Goal: Task Accomplishment & Management: Use online tool/utility

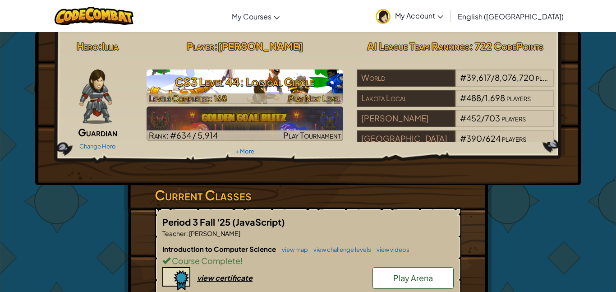
click at [259, 100] on div at bounding box center [245, 98] width 197 height 10
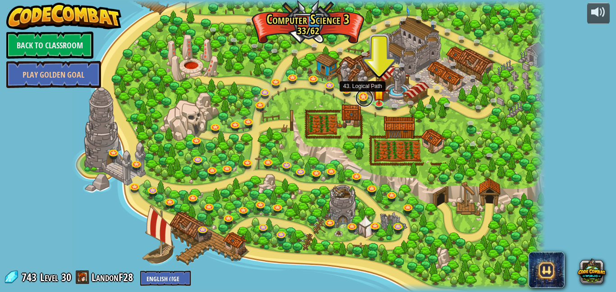
click at [368, 95] on link at bounding box center [364, 98] width 18 height 18
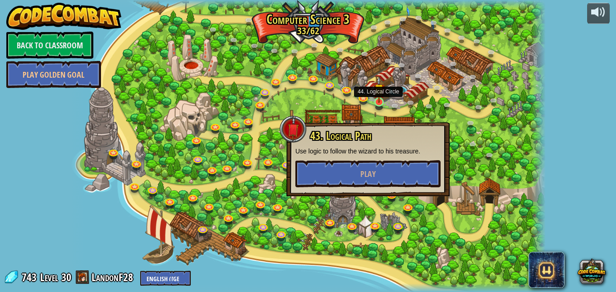
click at [379, 99] on img at bounding box center [380, 89] width 12 height 27
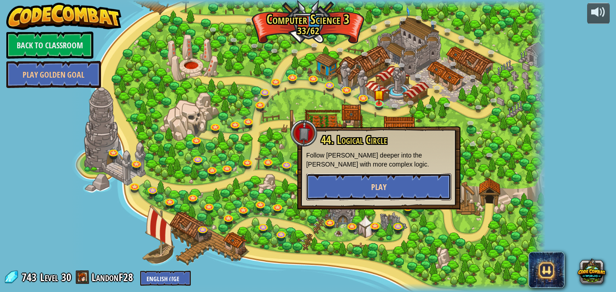
click at [388, 184] on button "Play" at bounding box center [378, 186] width 145 height 27
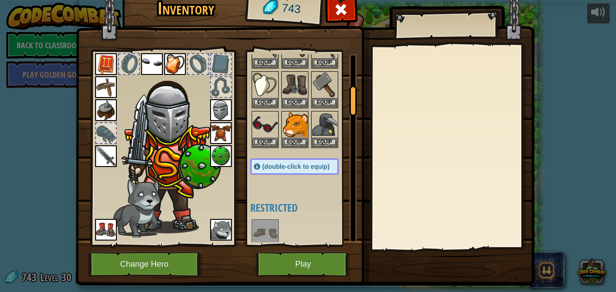
scroll to position [212, 0]
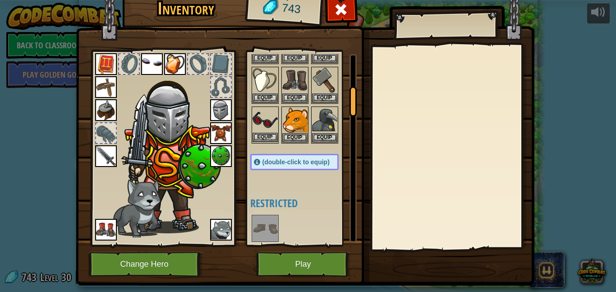
click at [262, 121] on img at bounding box center [265, 119] width 25 height 25
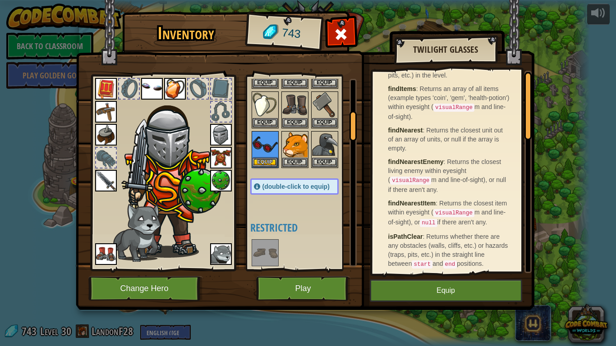
scroll to position [0, 0]
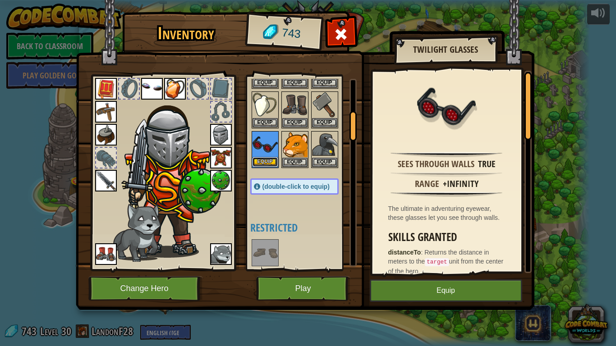
click at [268, 159] on button "Equip" at bounding box center [265, 161] width 25 height 9
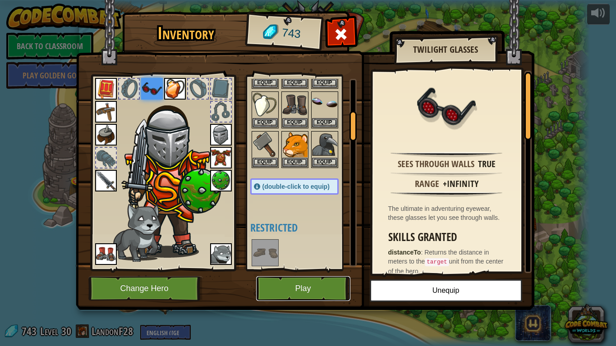
click at [301, 290] on button "Play" at bounding box center [303, 289] width 94 height 25
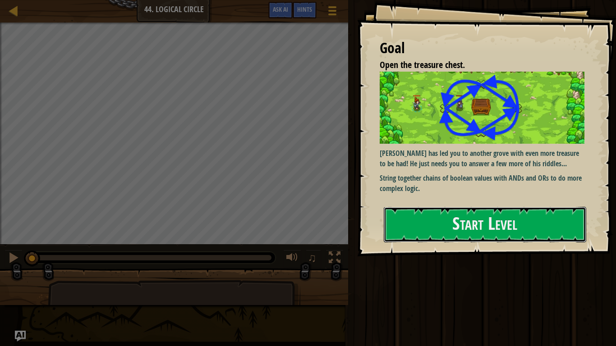
click at [493, 207] on button "Start Level" at bounding box center [485, 225] width 203 height 36
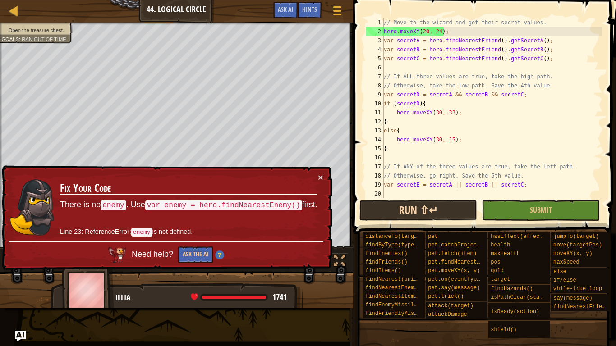
click at [427, 189] on div "// Move to the wizard and get their secret values. hero . moveXY ( 20 , 24 ) ; …" at bounding box center [492, 117] width 221 height 198
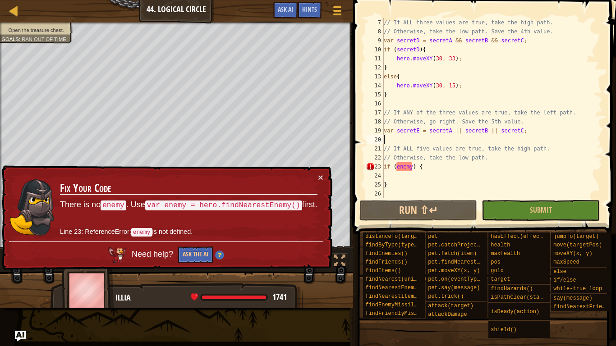
scroll to position [54, 0]
click at [408, 167] on div "// If ALL three values are true, take the high path. // Otherwise, take the low…" at bounding box center [492, 117] width 221 height 198
click at [390, 169] on div "// If ALL three values are true, take the high path. // Otherwise, take the low…" at bounding box center [492, 117] width 221 height 198
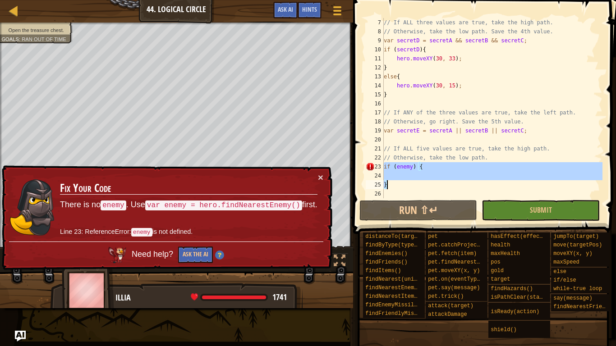
drag, startPoint x: 385, startPoint y: 169, endPoint x: 415, endPoint y: 186, distance: 35.0
click at [415, 186] on div "// If ALL three values are true, take the high path. // Otherwise, take the low…" at bounding box center [492, 117] width 221 height 198
type textarea "}"
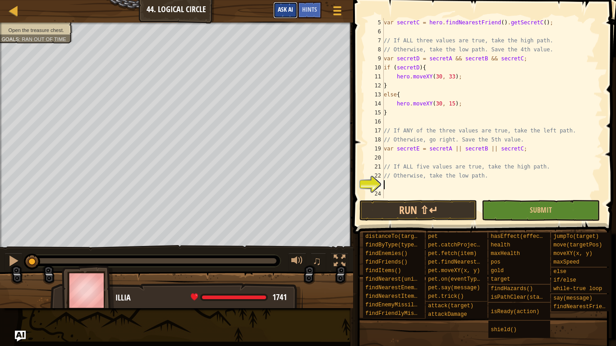
click at [285, 7] on span "Ask AI" at bounding box center [285, 9] width 15 height 9
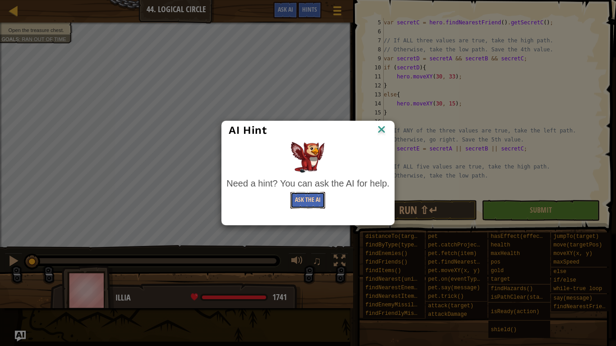
click at [302, 202] on button "Ask the AI" at bounding box center [308, 200] width 35 height 17
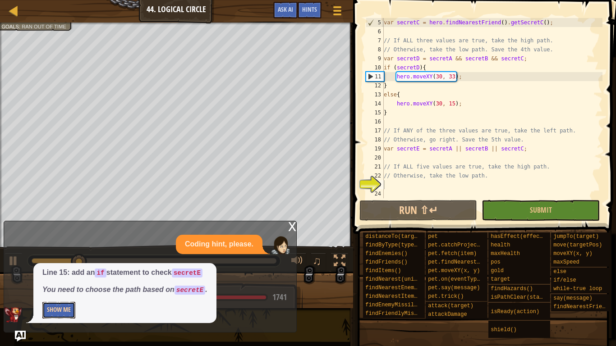
click at [68, 291] on button "Show Me" at bounding box center [58, 310] width 33 height 17
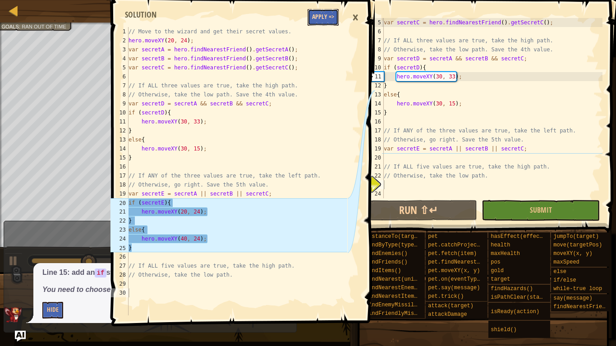
click at [329, 18] on button "Apply =>" at bounding box center [323, 17] width 31 height 17
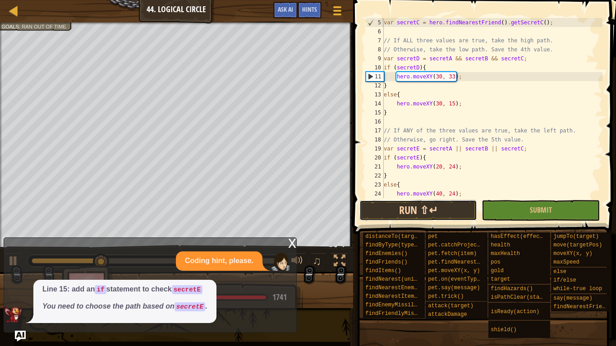
click at [423, 208] on button "Run ⇧↵" at bounding box center [419, 210] width 118 height 21
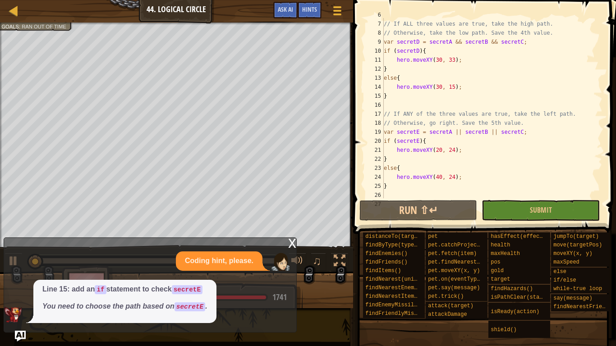
scroll to position [90, 0]
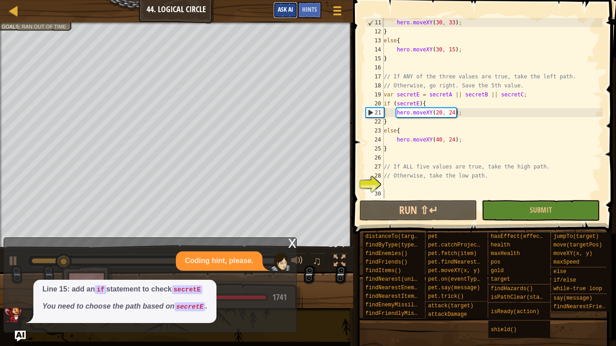
click at [293, 6] on button "Ask AI" at bounding box center [285, 10] width 24 height 17
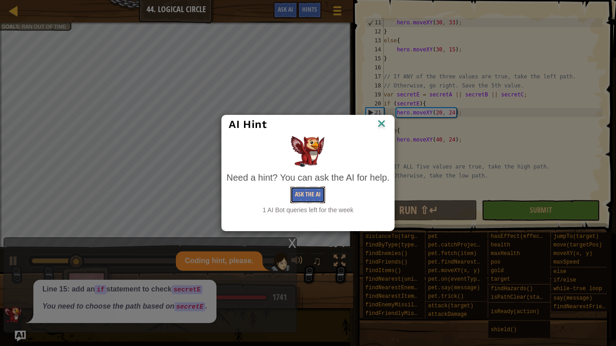
click at [313, 188] on button "Ask the AI" at bounding box center [308, 195] width 35 height 17
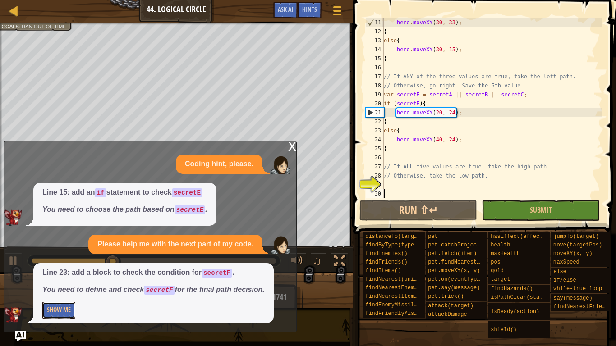
click at [60, 291] on button "Show Me" at bounding box center [58, 310] width 33 height 17
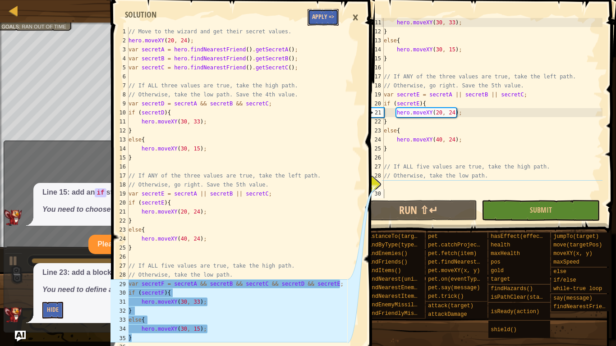
click at [325, 17] on button "Apply =>" at bounding box center [323, 17] width 31 height 17
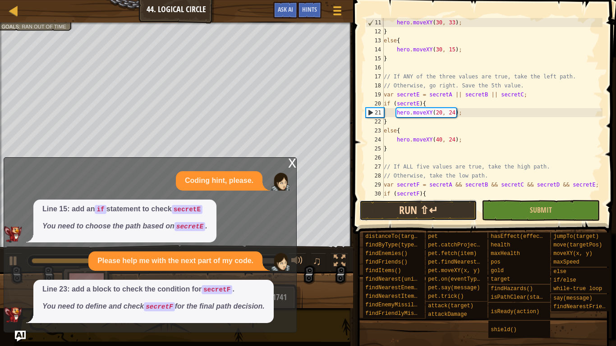
click at [453, 210] on button "Run ⇧↵" at bounding box center [419, 210] width 118 height 21
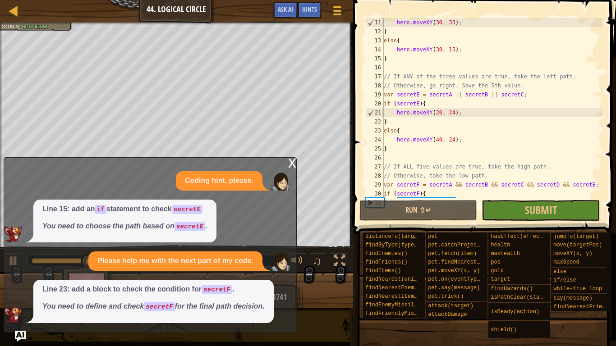
click at [548, 198] on div "hero . moveXY ( 30 , 33 ) ; } else { hero . moveXY ( 30 , 15 ) ; } // If ANY of…" at bounding box center [492, 117] width 221 height 198
type textarea "if (secretF){"
click at [549, 203] on span "Submit" at bounding box center [541, 210] width 32 height 14
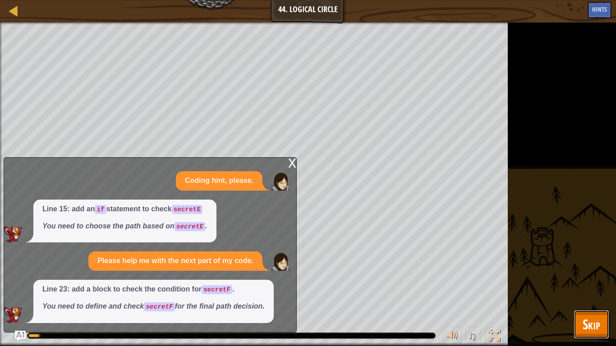
click at [587, 291] on button "Skip" at bounding box center [592, 324] width 36 height 29
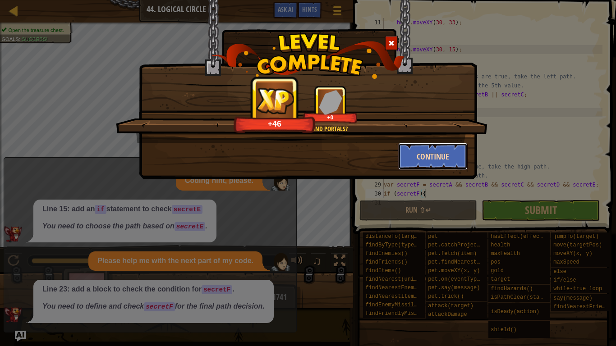
click at [422, 153] on button "Continue" at bounding box center [433, 156] width 70 height 27
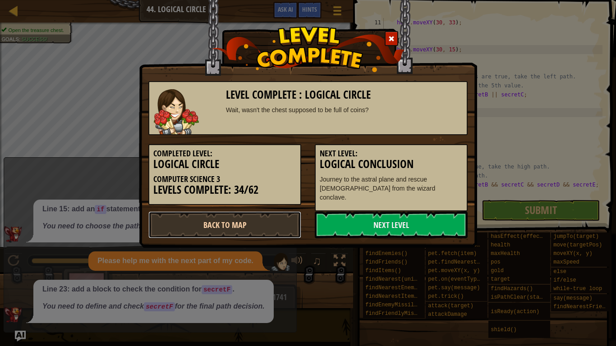
click at [299, 224] on link "Back to Map" at bounding box center [224, 225] width 153 height 27
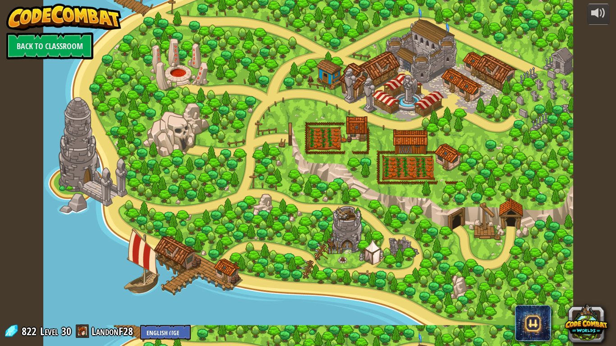
click at [406, 133] on div at bounding box center [308, 173] width 530 height 346
click at [603, 15] on div at bounding box center [598, 13] width 14 height 14
click at [498, 171] on div at bounding box center [308, 173] width 530 height 346
click at [314, 208] on div at bounding box center [308, 173] width 530 height 346
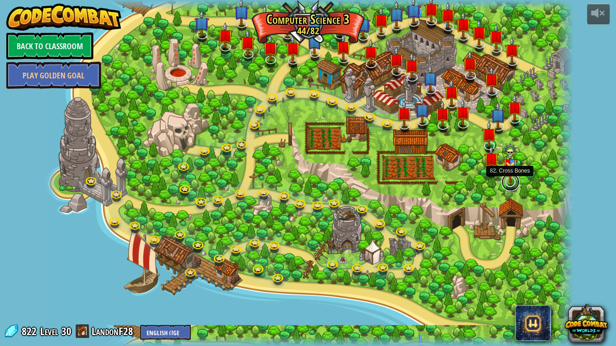
click at [512, 185] on link at bounding box center [511, 182] width 18 height 18
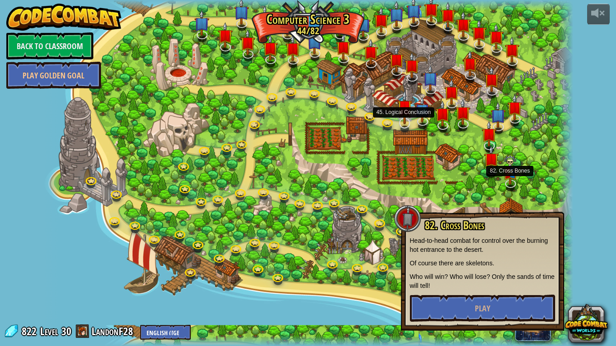
click at [403, 118] on img at bounding box center [404, 107] width 15 height 34
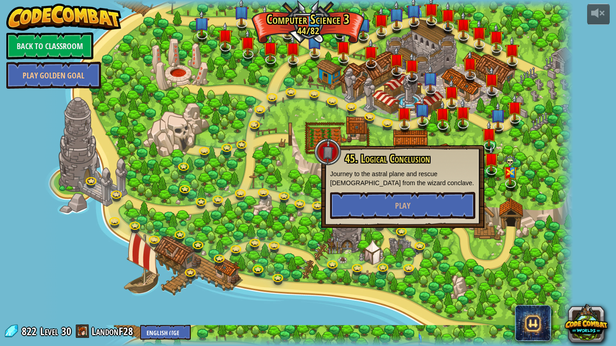
click at [428, 223] on div "45. Logical Conclusion Journey to the astral plane and rescue [PERSON_NAME] fro…" at bounding box center [402, 186] width 163 height 83
click at [426, 221] on div "45. Logical Conclusion Journey to the astral plane and rescue [PERSON_NAME] fro…" at bounding box center [402, 186] width 163 height 83
click at [426, 230] on div at bounding box center [308, 173] width 530 height 346
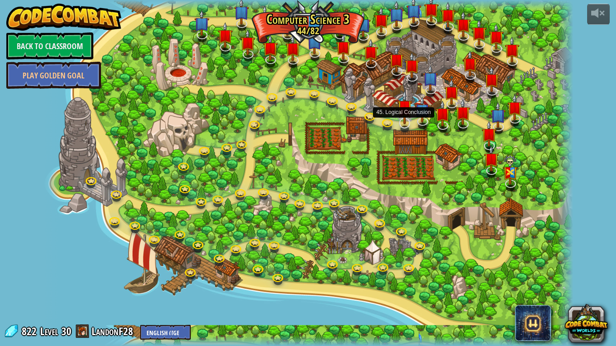
click at [408, 121] on img at bounding box center [404, 107] width 15 height 34
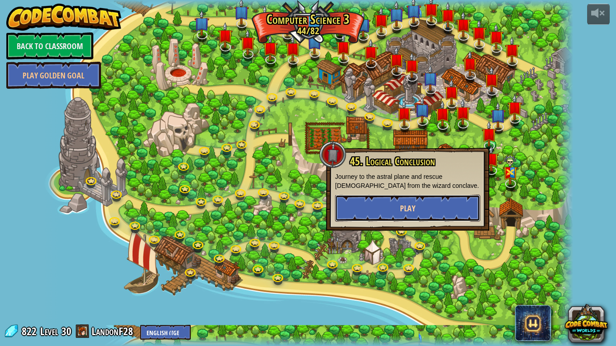
click at [431, 208] on button "Play" at bounding box center [407, 208] width 145 height 27
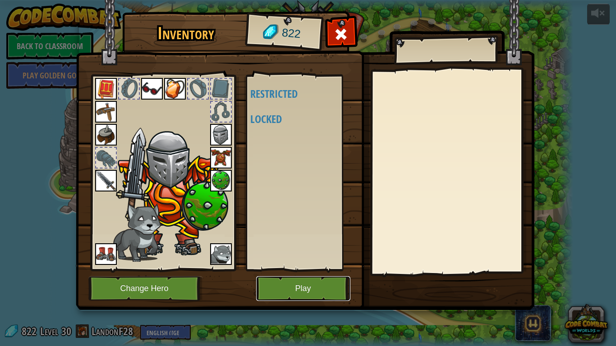
click at [318, 283] on button "Play" at bounding box center [303, 289] width 94 height 25
